Goal: Browse casually

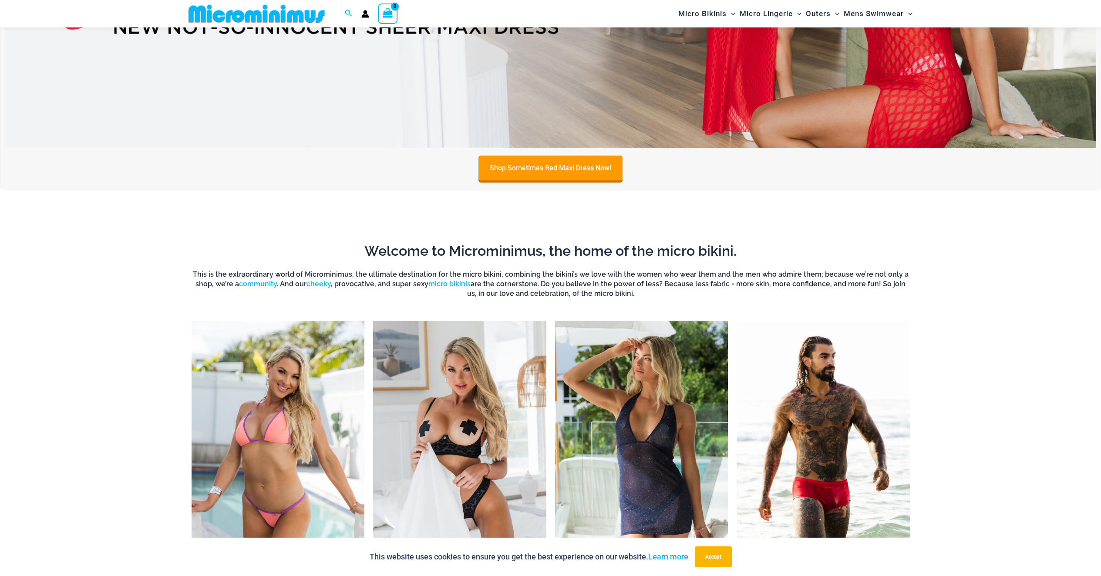
scroll to position [742, 0]
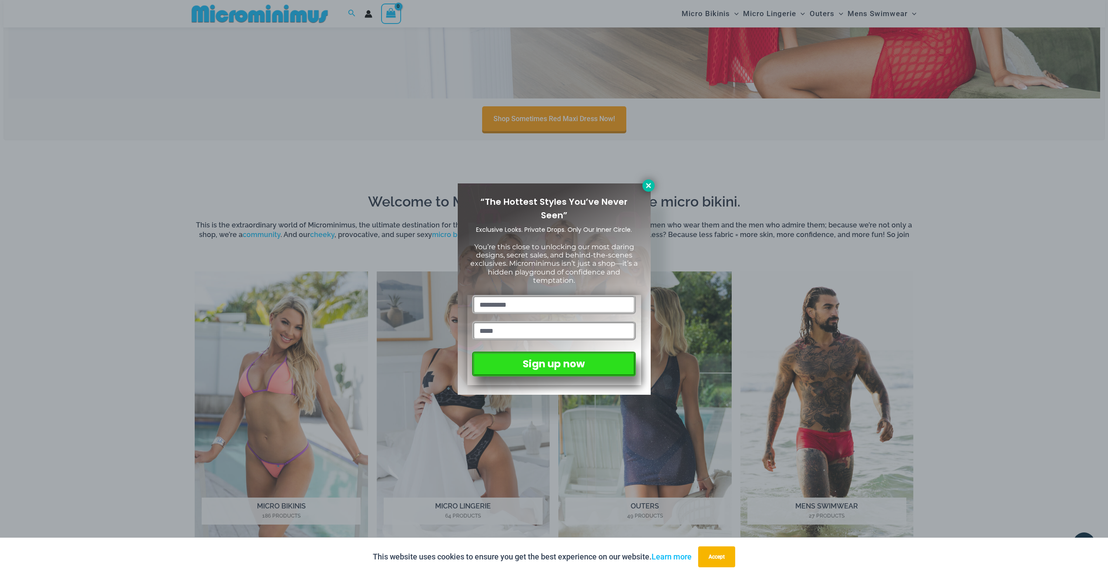
click at [647, 187] on icon at bounding box center [648, 185] width 5 height 5
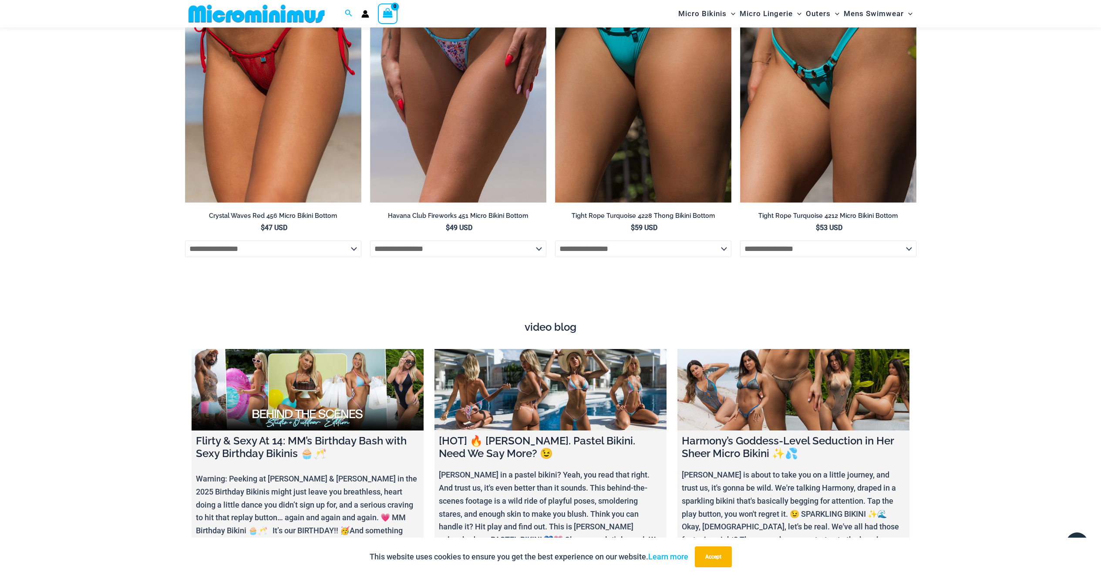
scroll to position [3423, 0]
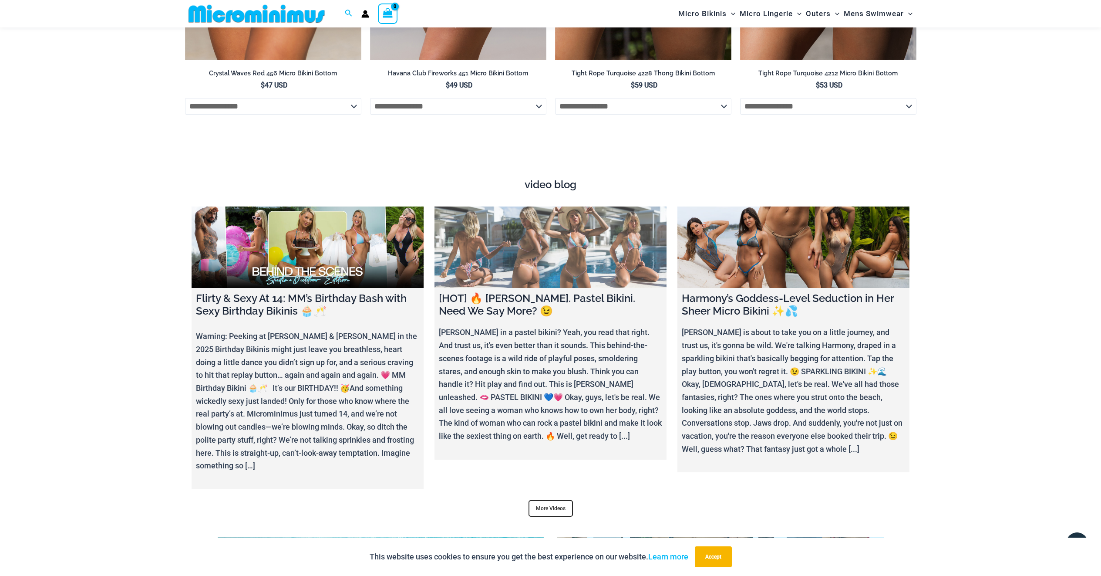
click at [604, 240] on link at bounding box center [551, 246] width 232 height 81
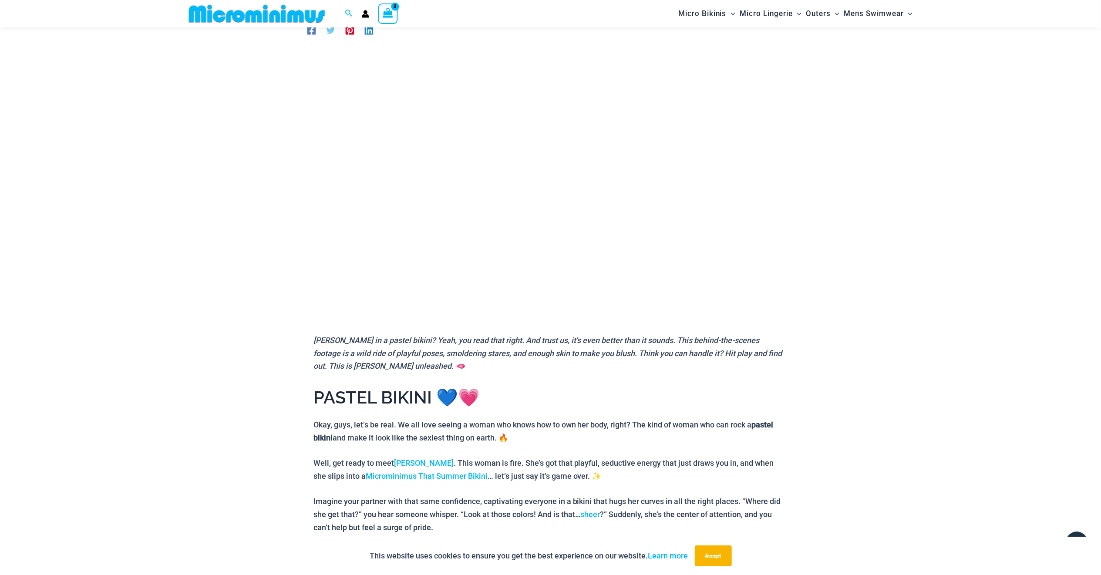
scroll to position [69, 0]
click at [405, 460] on link "Olivia" at bounding box center [424, 463] width 60 height 9
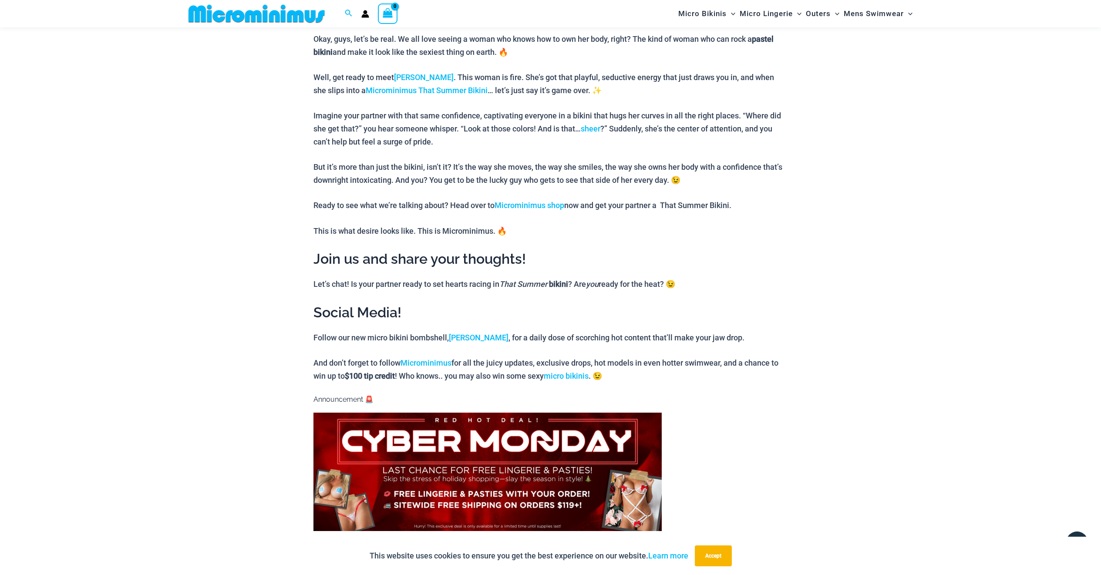
scroll to position [648, 0]
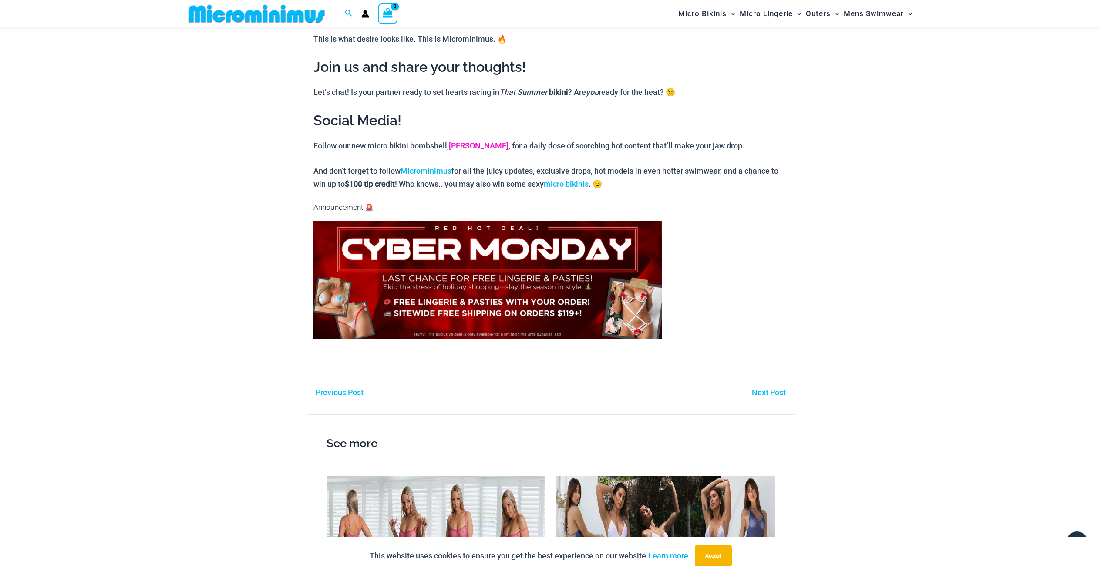
click at [466, 141] on link "Olivia" at bounding box center [479, 145] width 60 height 9
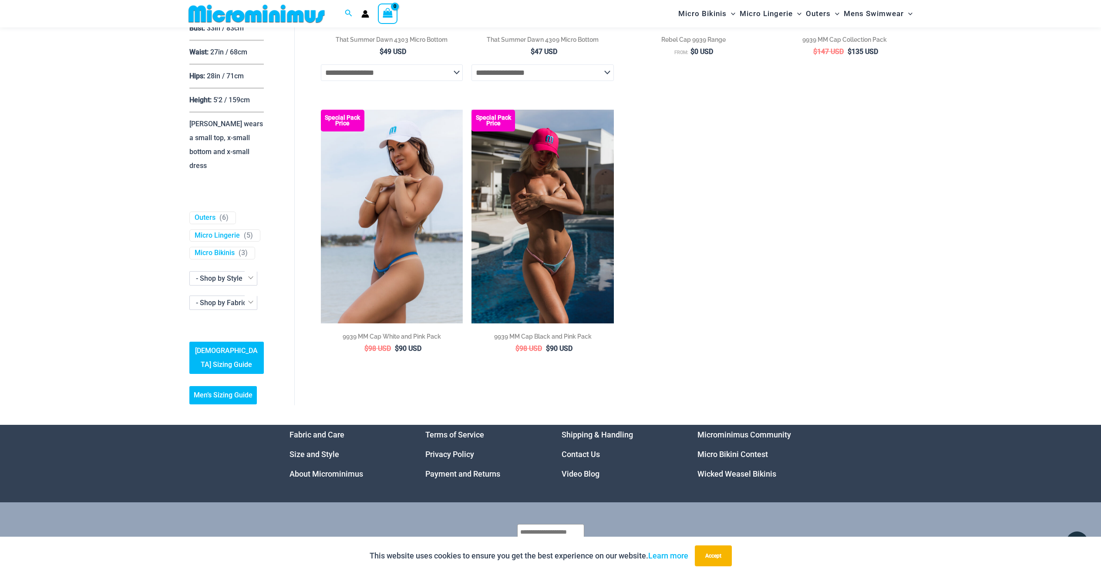
scroll to position [934, 0]
